Goal: Find specific page/section: Find specific page/section

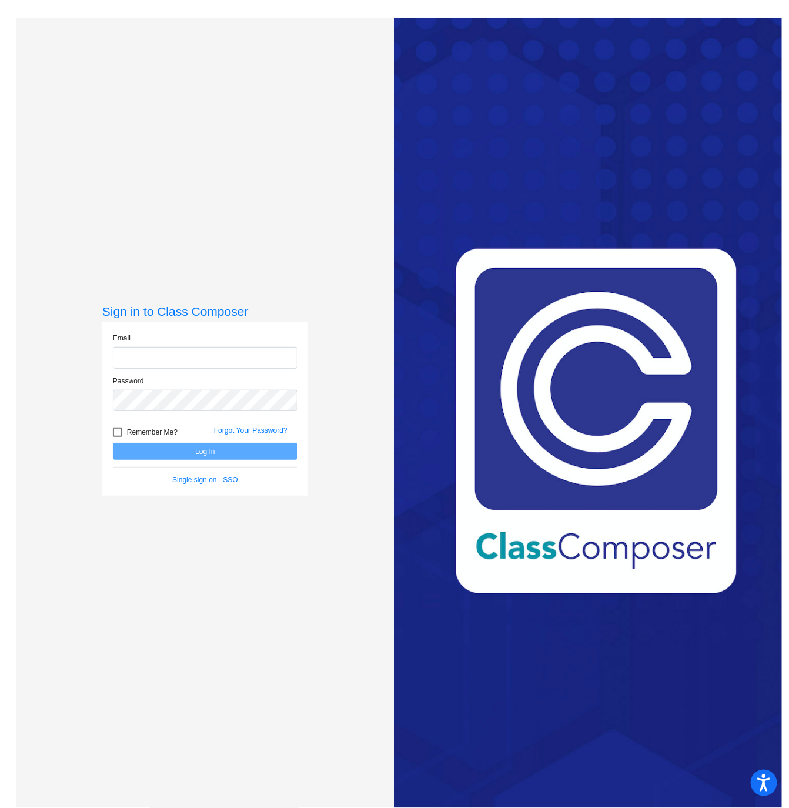
type input "[EMAIL_ADDRESS][DOMAIN_NAME]"
click at [205, 456] on button "Log In" at bounding box center [205, 451] width 185 height 17
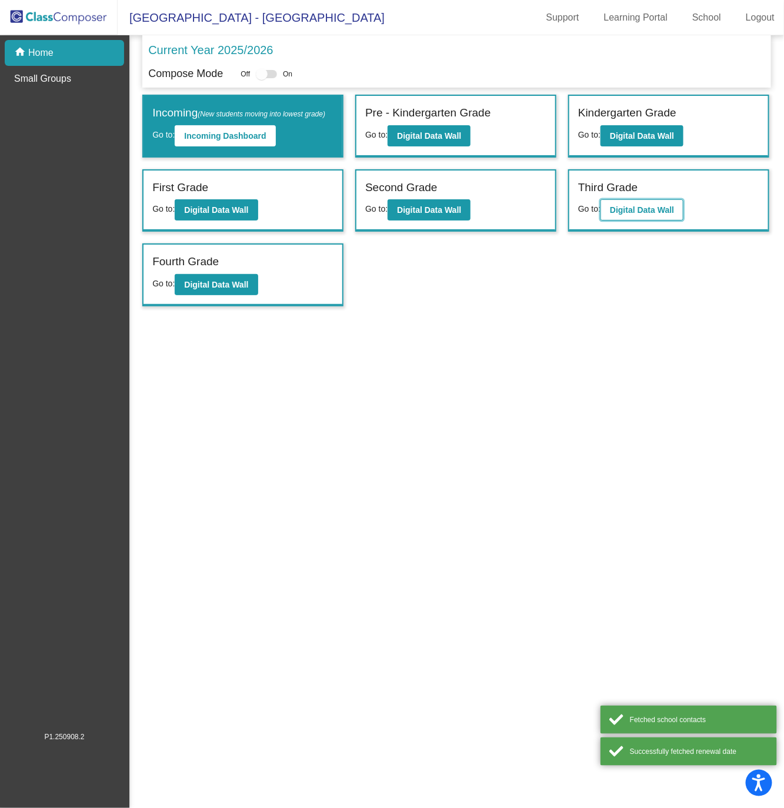
click at [650, 211] on b "Digital Data Wall" at bounding box center [642, 209] width 64 height 9
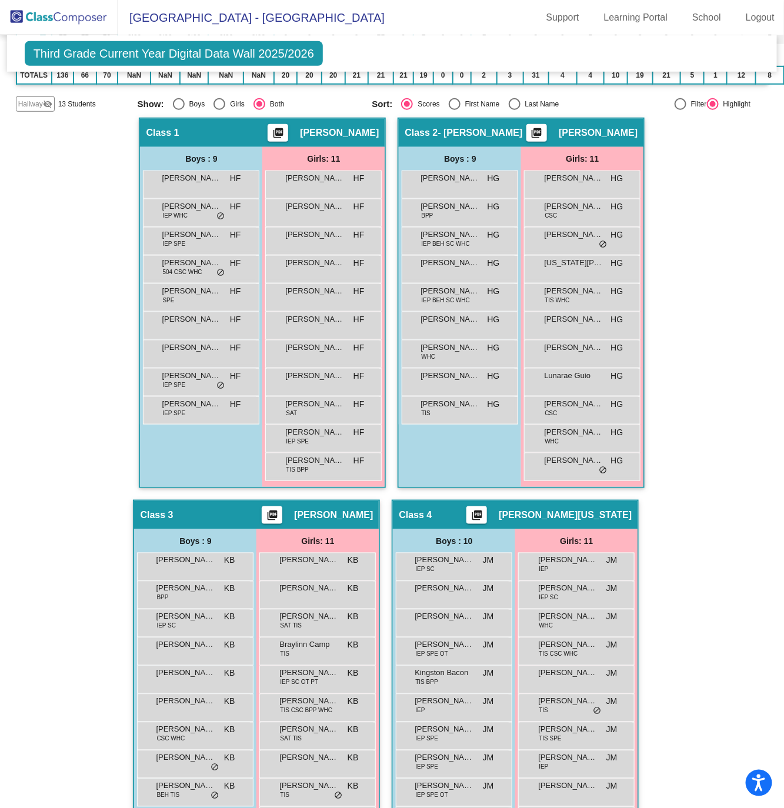
scroll to position [187, 0]
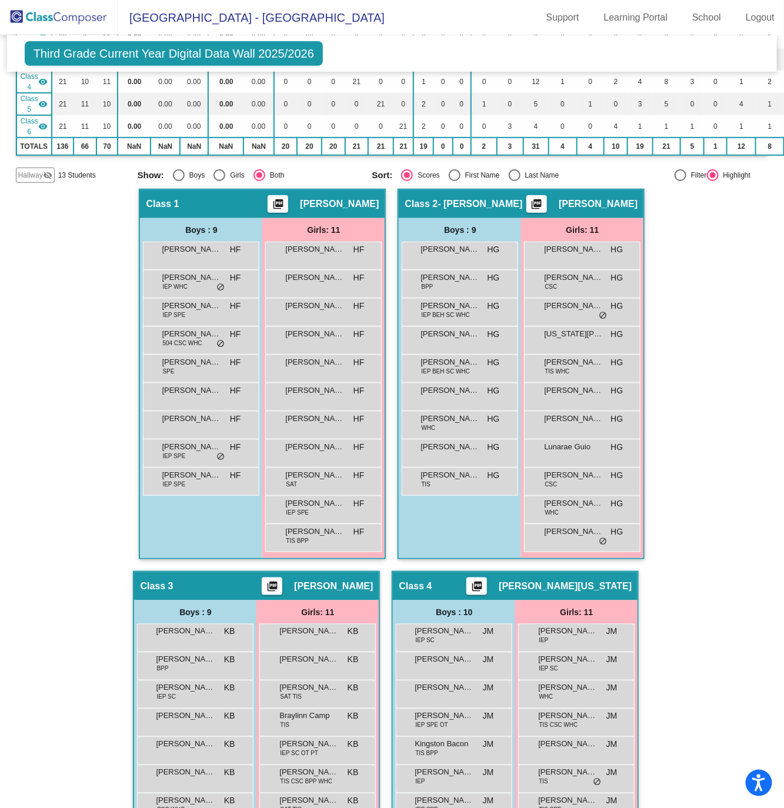
click at [55, 13] on img at bounding box center [59, 17] width 118 height 35
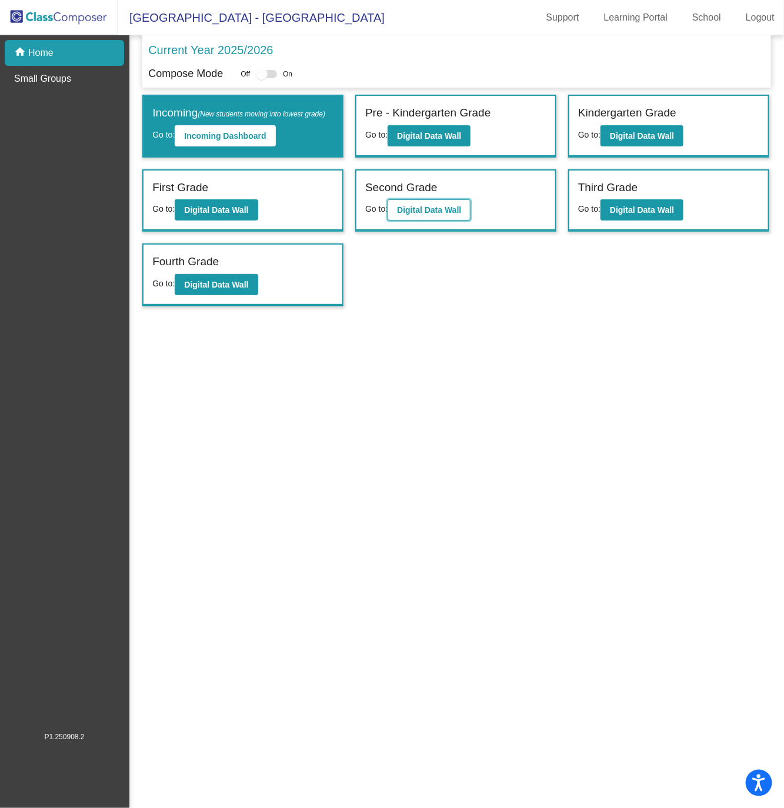
click at [429, 210] on b "Digital Data Wall" at bounding box center [429, 209] width 64 height 9
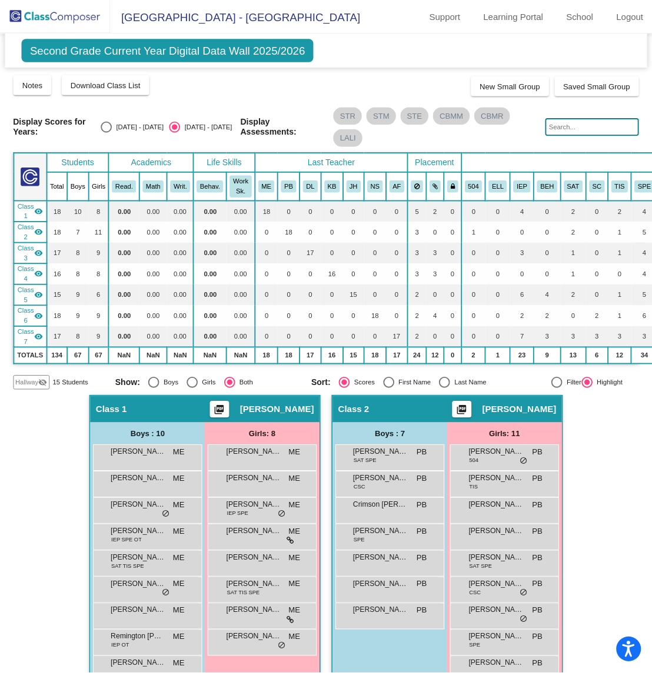
scroll to position [1, 0]
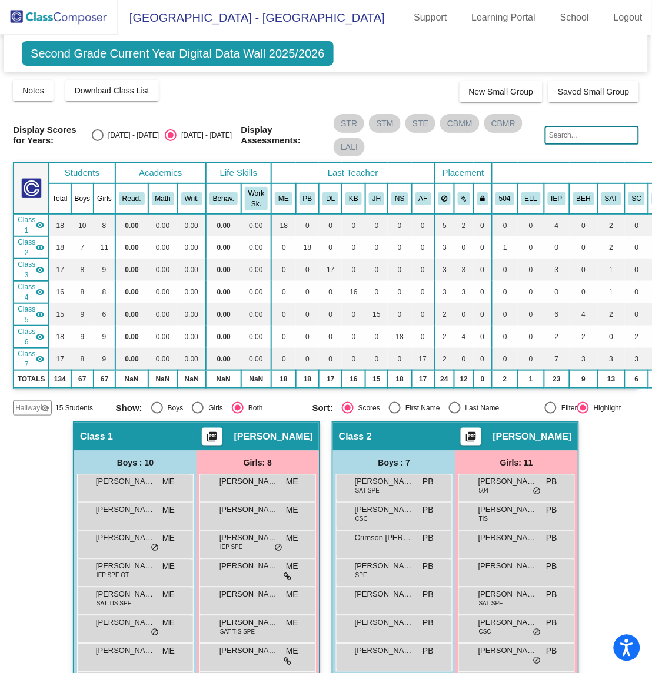
drag, startPoint x: 650, startPoint y: 0, endPoint x: 639, endPoint y: 509, distance: 508.8
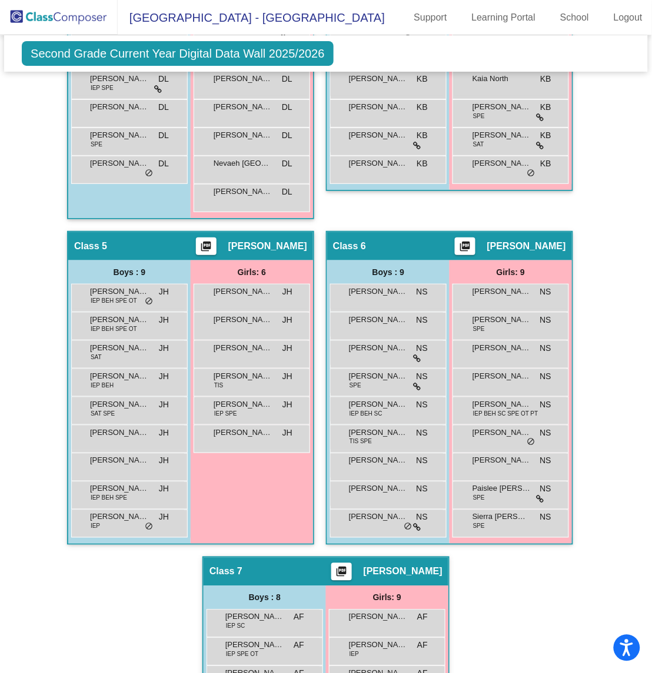
scroll to position [885, 0]
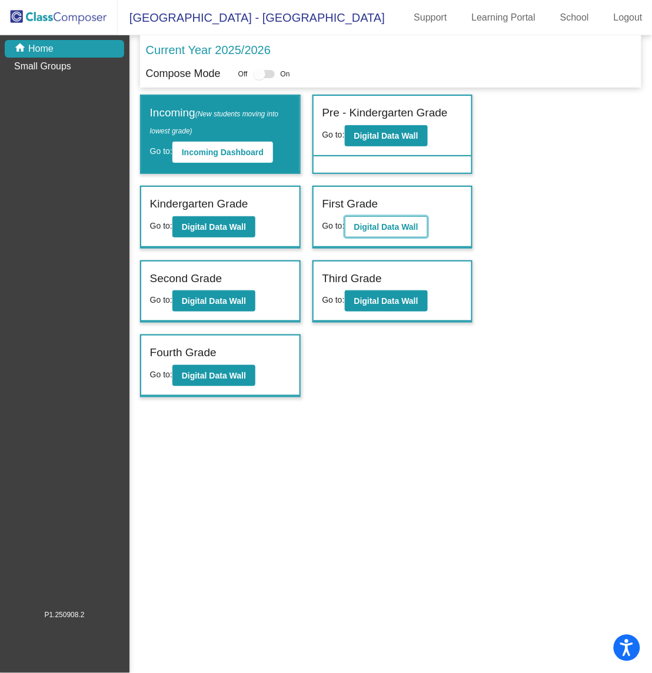
click at [386, 222] on b "Digital Data Wall" at bounding box center [386, 226] width 64 height 9
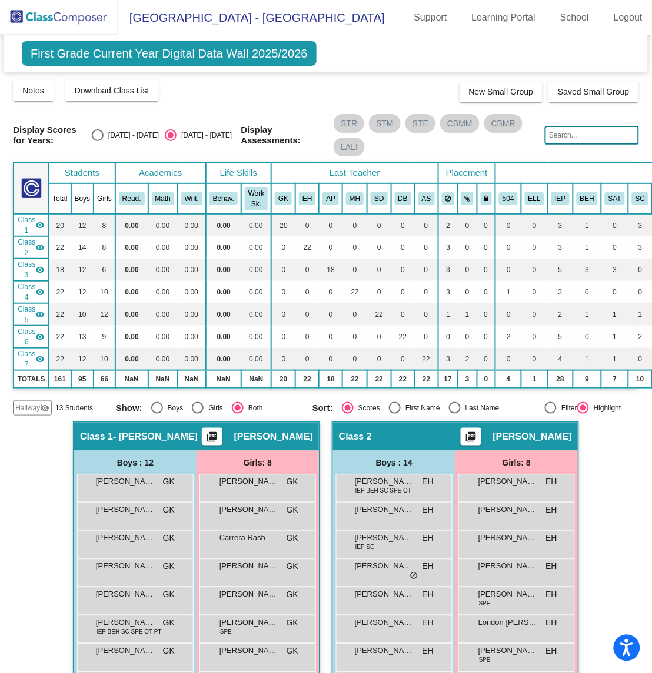
click at [453, 403] on div "Select an option" at bounding box center [455, 408] width 12 height 12
click at [454, 414] on input "Last Name" at bounding box center [454, 414] width 1 height 1
radio input "true"
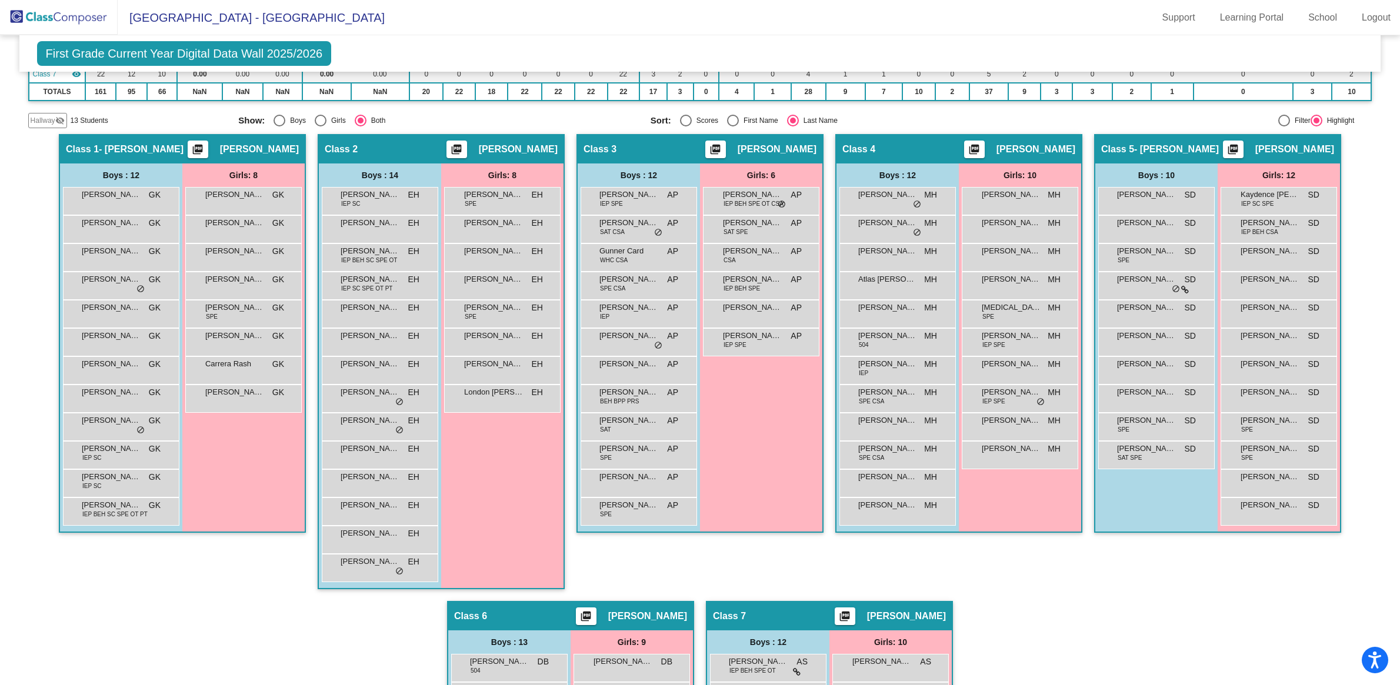
scroll to position [185, 0]
